Goal: Task Accomplishment & Management: Manage account settings

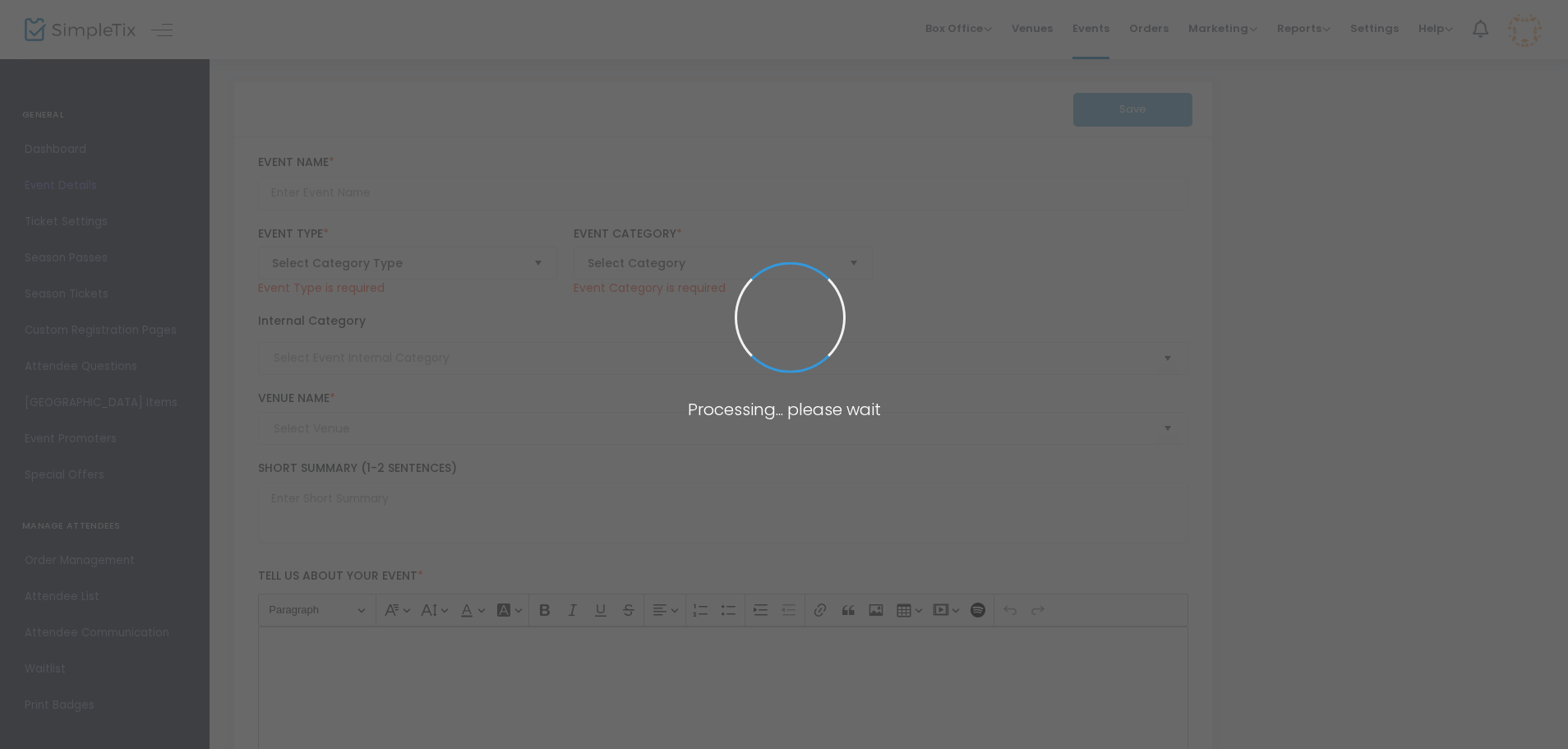
type input "Senior Presentation"
type textarea "SHBFC - 2025 senior presentation"
type input "Buy Tickets"
type input "Shoalhaven Heads Bowling and Recreation Club"
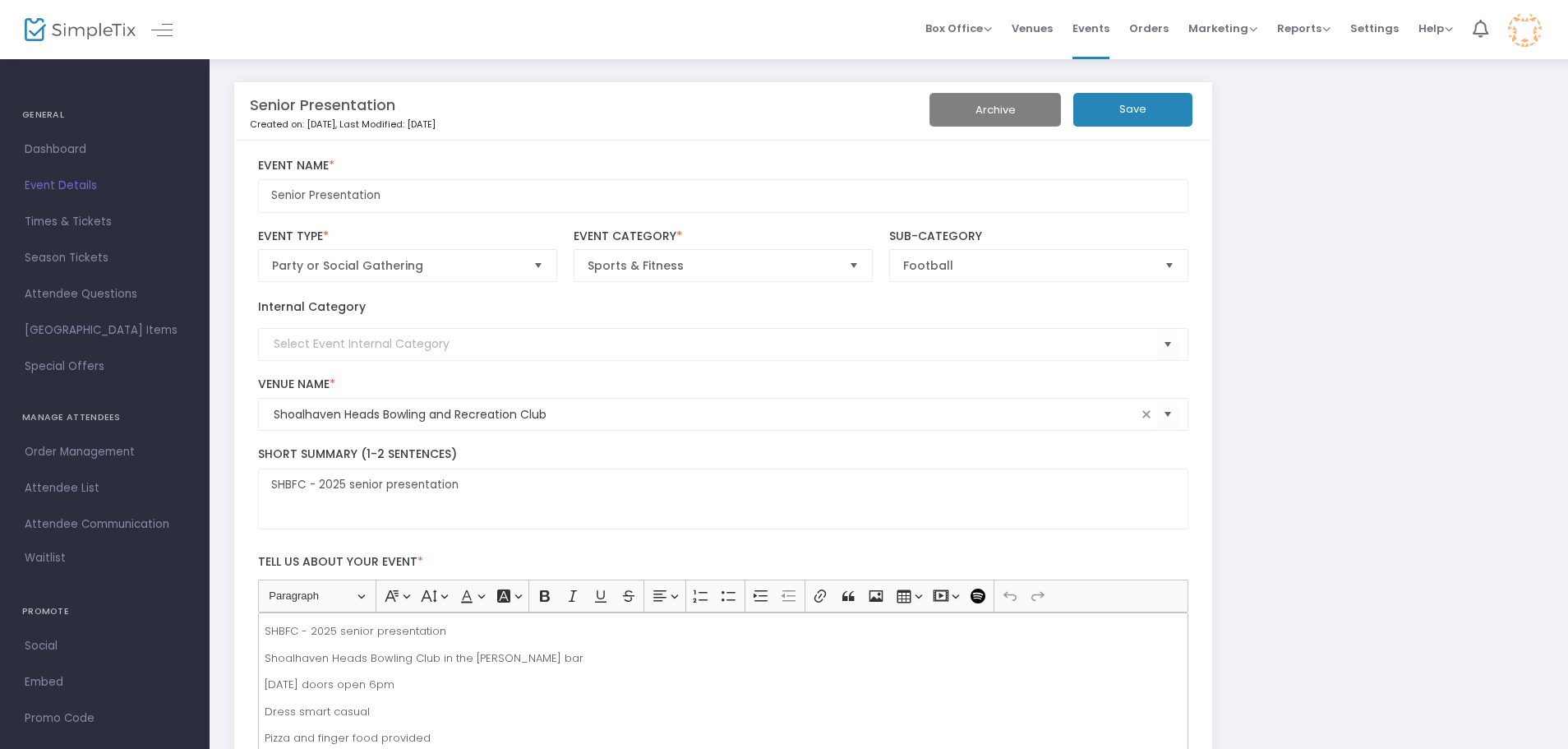
click at [57, 488] on span "Attendee List" at bounding box center [104, 488] width 160 height 21
